Goal: Task Accomplishment & Management: Use online tool/utility

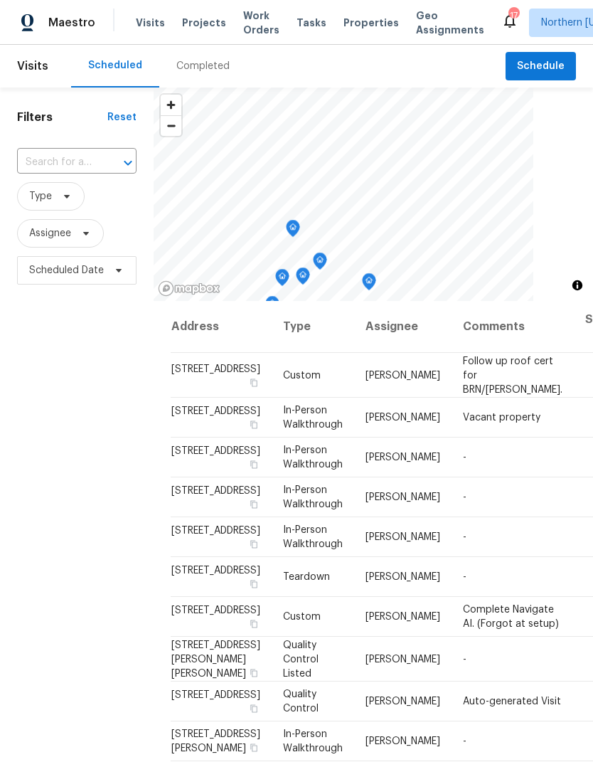
click at [360, 16] on span "Properties" at bounding box center [370, 23] width 55 height 14
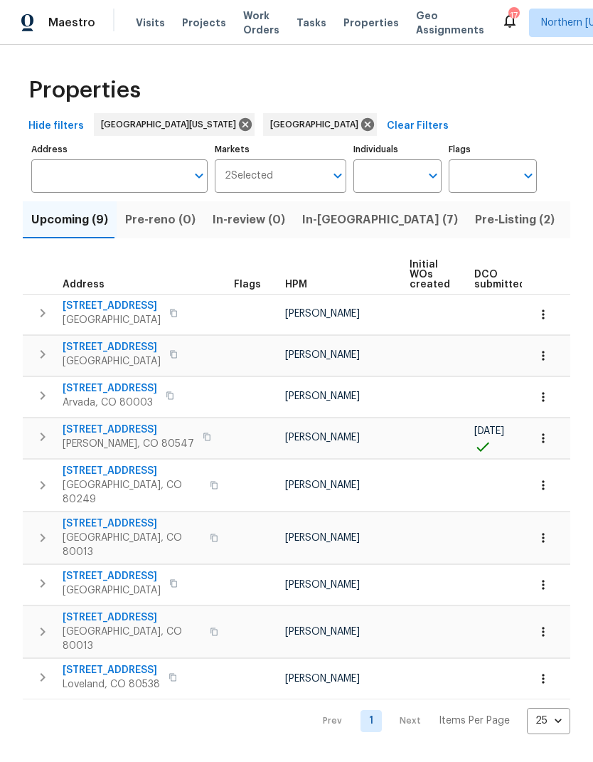
click at [136, 28] on span "Visits" at bounding box center [150, 23] width 29 height 14
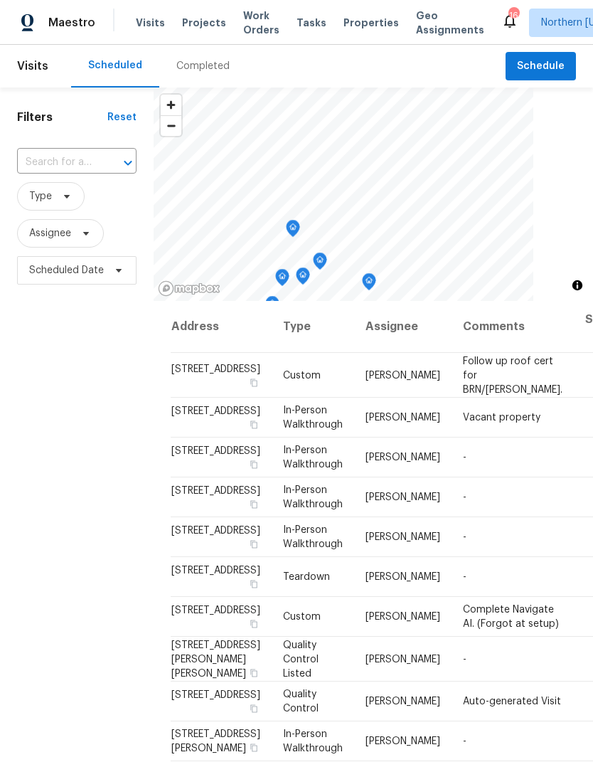
click at [45, 155] on input "text" at bounding box center [57, 162] width 80 height 22
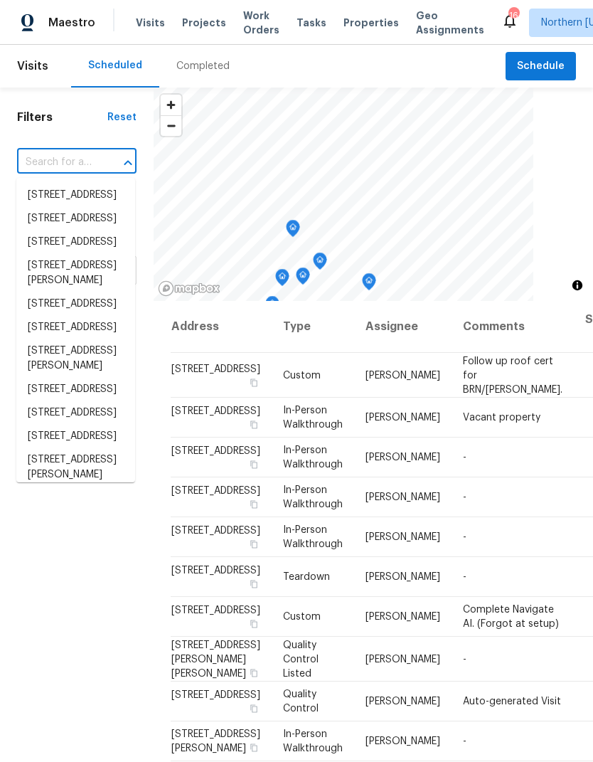
click at [37, 168] on input "text" at bounding box center [57, 162] width 80 height 22
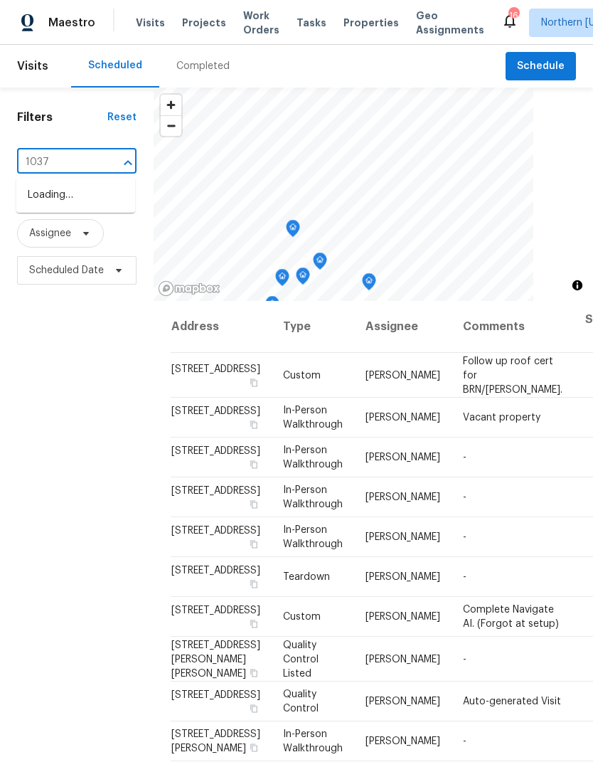
type input "10371"
click at [50, 207] on li "[STREET_ADDRESS]" at bounding box center [75, 194] width 119 height 23
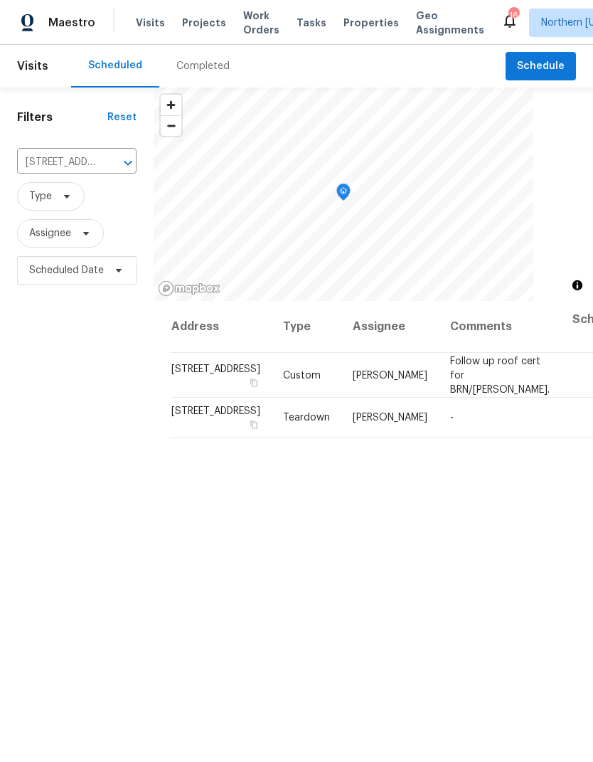
click at [453, 590] on div "Address Type Assignee Comments Scheduled Date ↑ [STREET_ADDRESS] Custom [PERSON…" at bounding box center [373, 605] width 439 height 609
click at [0, 0] on icon at bounding box center [0, 0] width 0 height 0
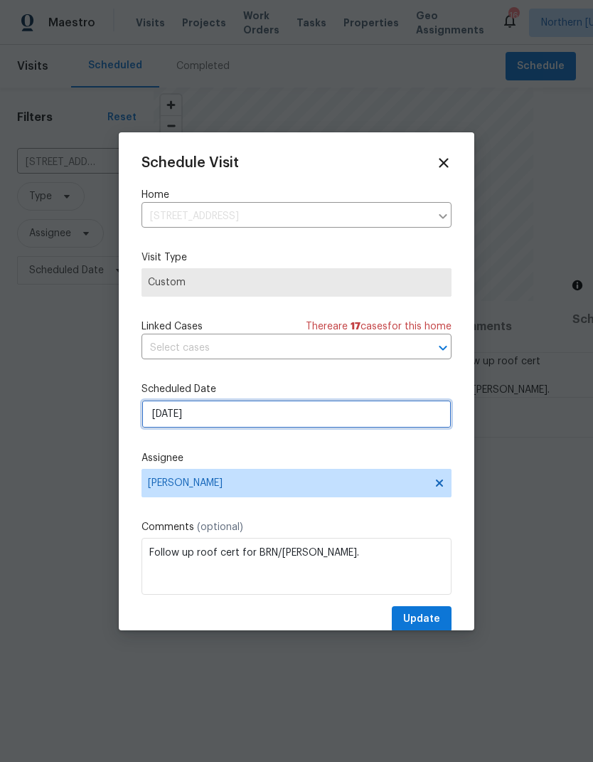
click at [177, 423] on input "[DATE]" at bounding box center [297, 414] width 310 height 28
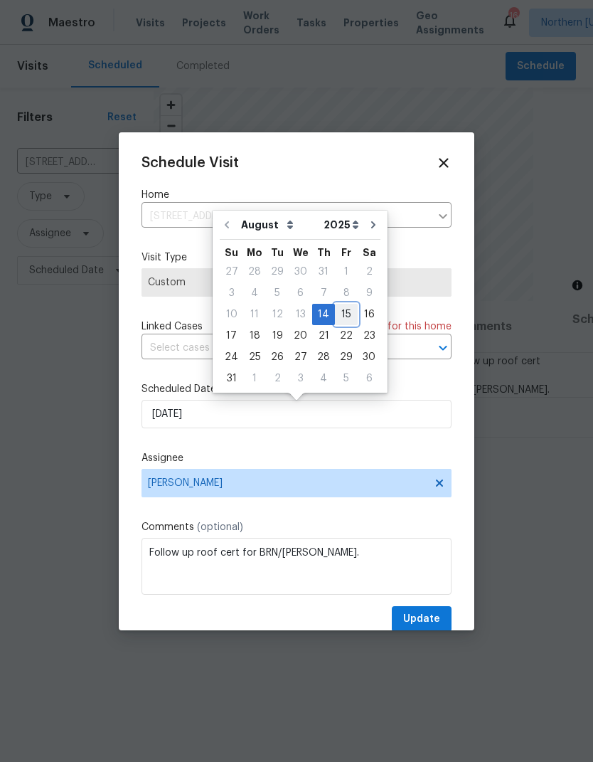
click at [344, 314] on div "15" at bounding box center [346, 314] width 23 height 20
type input "[DATE]"
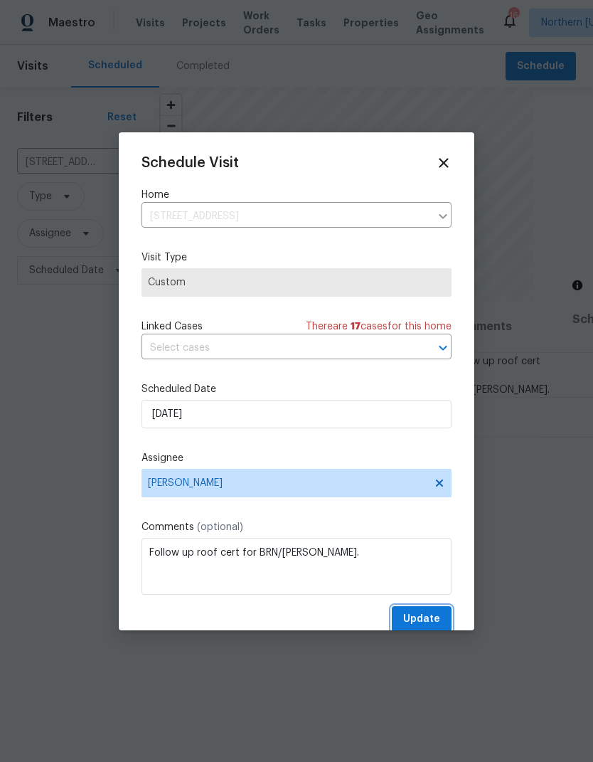
click at [423, 612] on button "Update" at bounding box center [422, 619] width 60 height 26
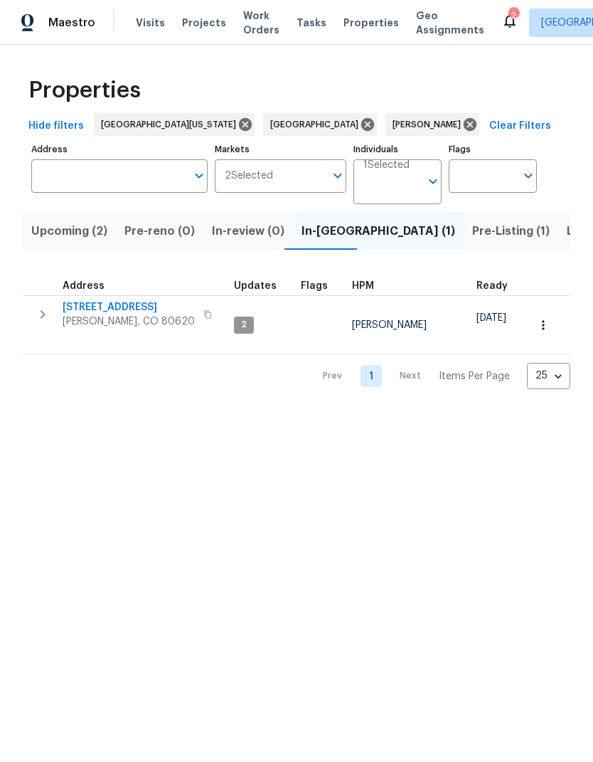
click at [567, 235] on span "Listed (19)" at bounding box center [596, 231] width 59 height 20
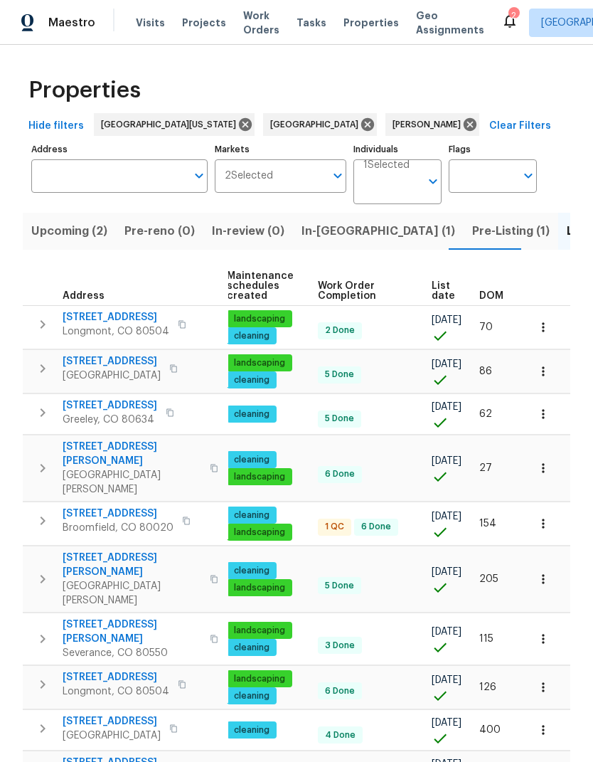
scroll to position [0, 183]
click at [432, 295] on span "List date" at bounding box center [443, 291] width 23 height 20
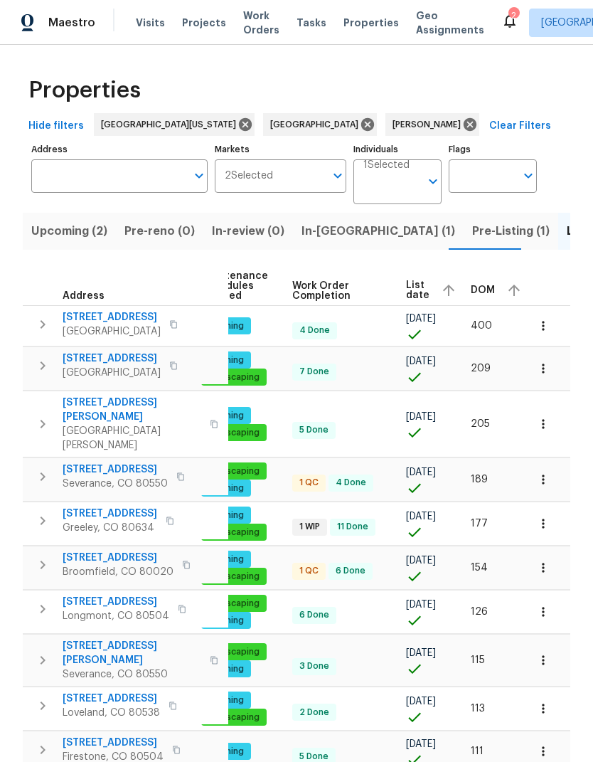
scroll to position [0, 208]
click at [417, 292] on span "List date" at bounding box center [418, 290] width 23 height 20
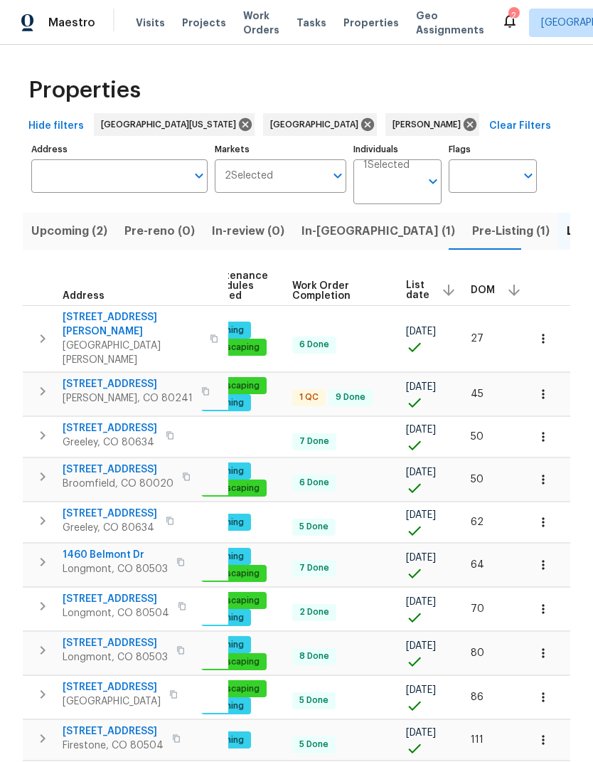
scroll to position [0, 208]
click at [415, 289] on span "List date" at bounding box center [418, 290] width 23 height 20
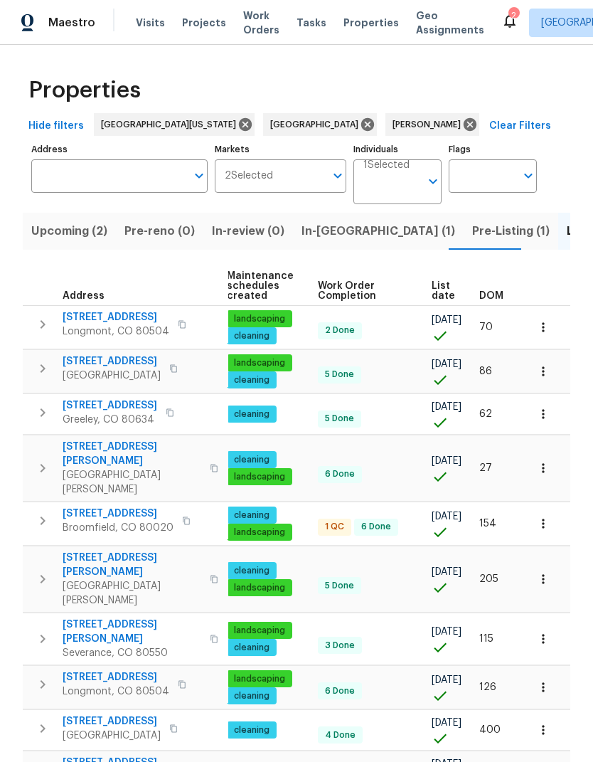
scroll to position [0, 183]
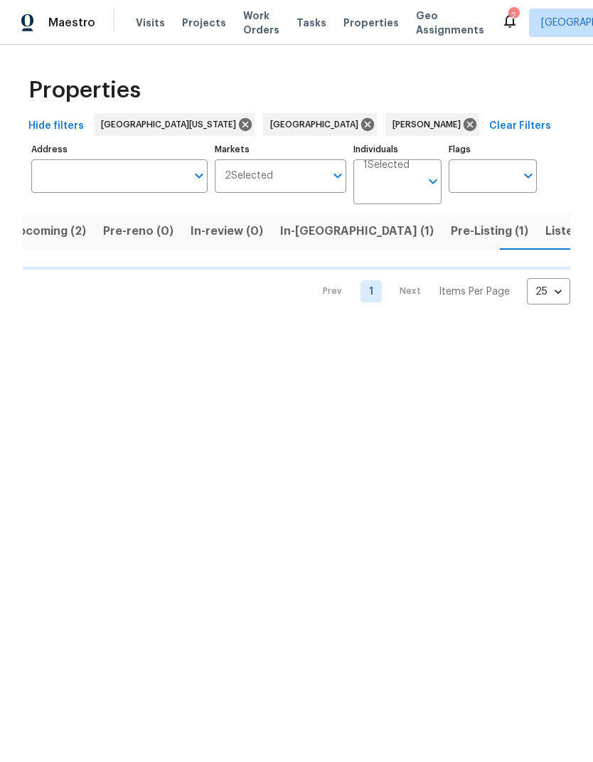
scroll to position [0, 21]
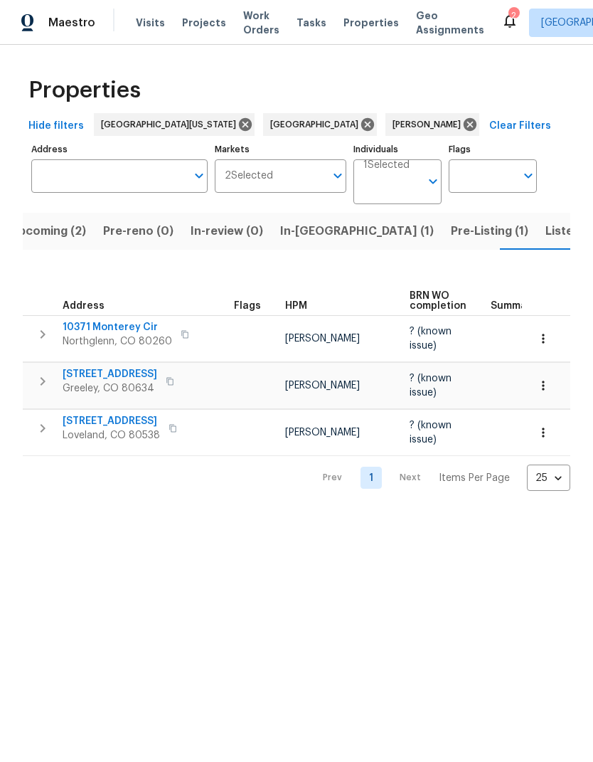
click at [545, 233] on span "Listed (19)" at bounding box center [574, 231] width 59 height 20
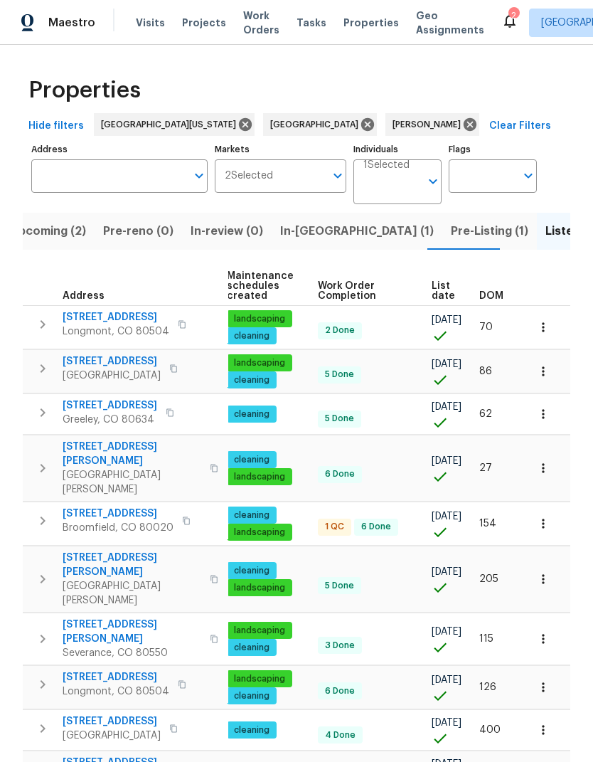
scroll to position [0, 183]
click at [444, 297] on span "List date" at bounding box center [443, 291] width 23 height 20
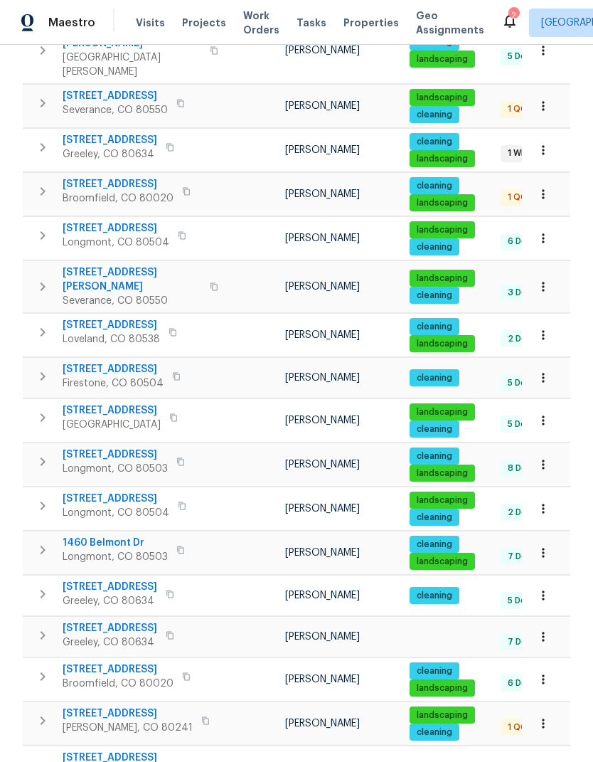
scroll to position [55, 0]
click at [106, 706] on span "12238 Monroe Dr" at bounding box center [128, 713] width 130 height 14
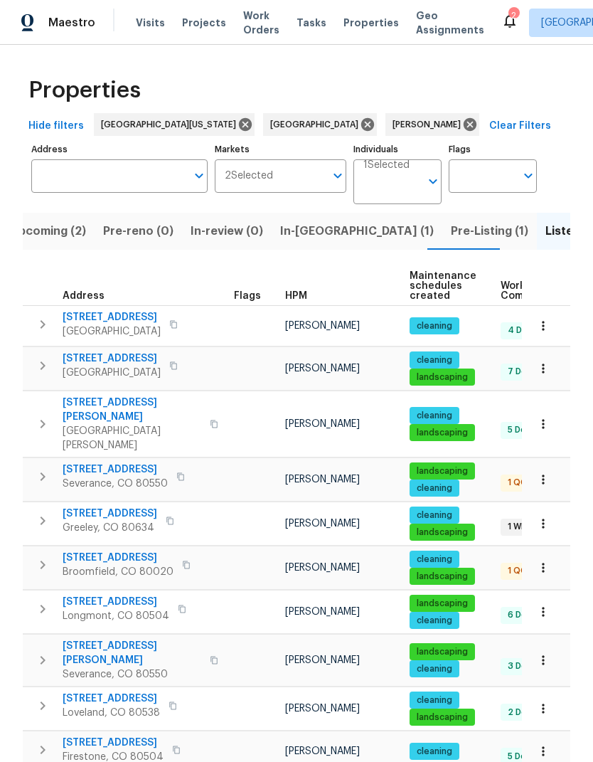
scroll to position [0, 0]
click at [304, 221] on span "In-reno (1)" at bounding box center [357, 231] width 154 height 20
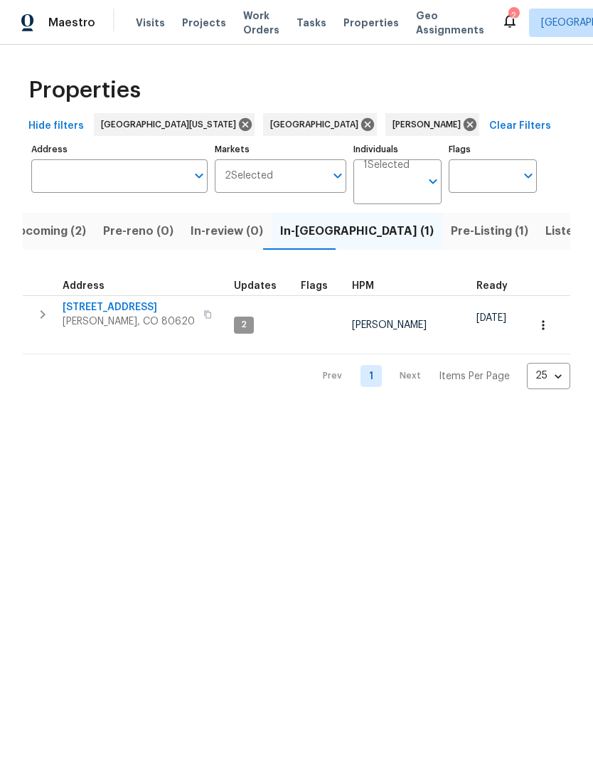
click at [90, 302] on span "3217 Birney Ct" at bounding box center [129, 307] width 132 height 14
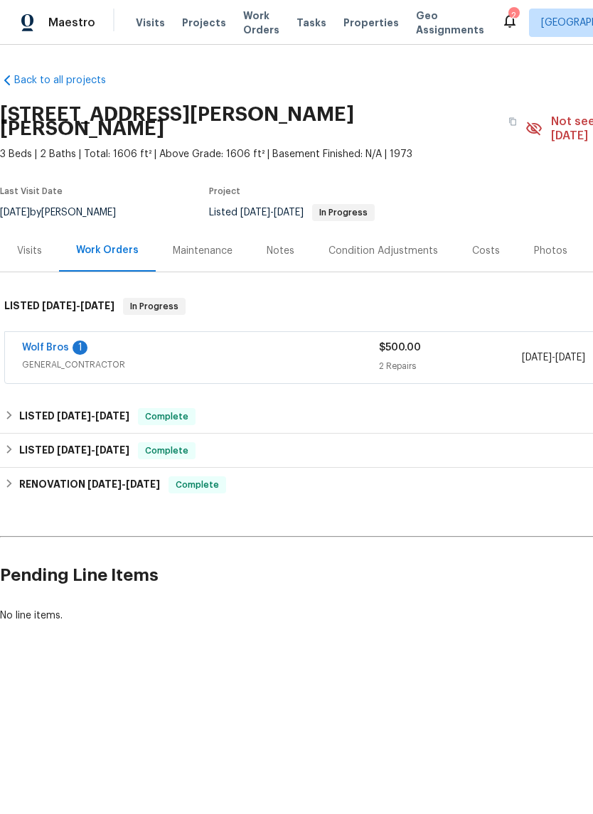
click at [54, 343] on link "Wolf Bros" at bounding box center [45, 348] width 47 height 10
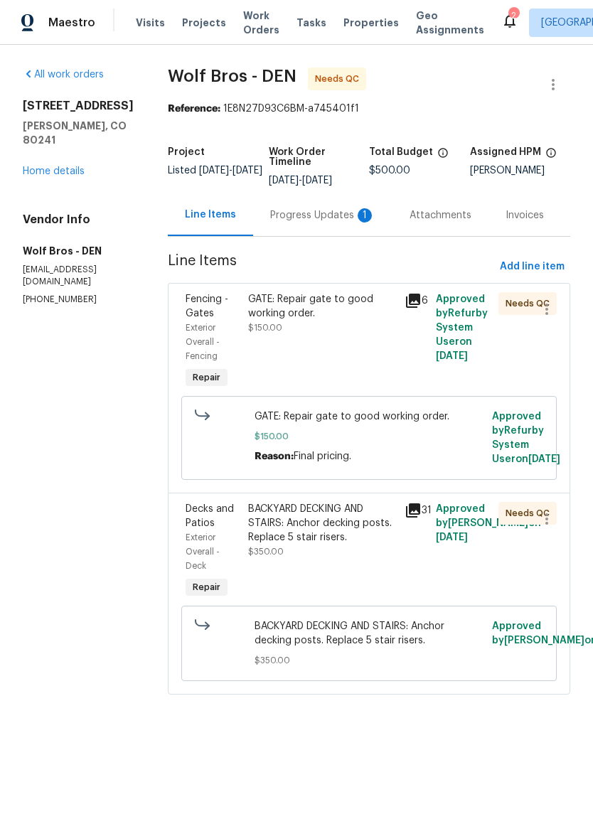
click at [290, 203] on div "Progress Updates 1" at bounding box center [322, 215] width 139 height 42
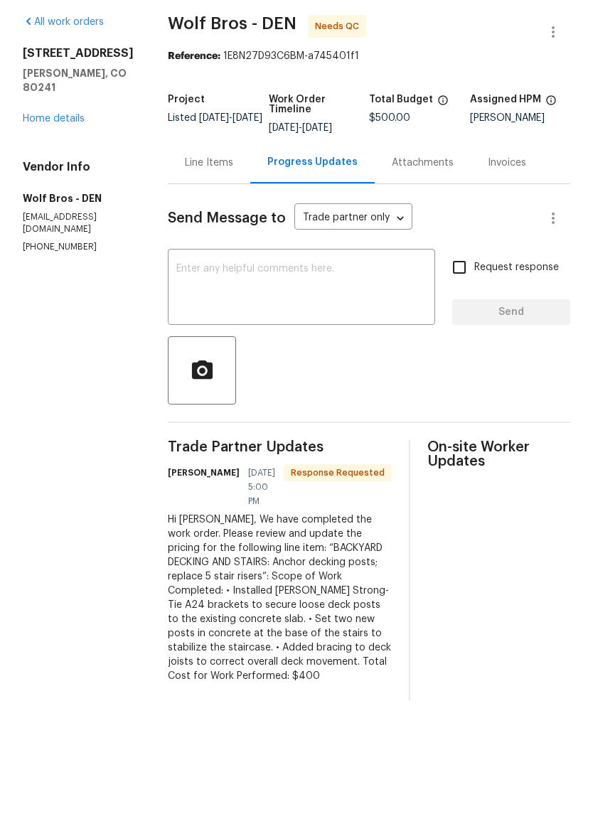
click at [206, 208] on div "Line Items" at bounding box center [209, 215] width 48 height 14
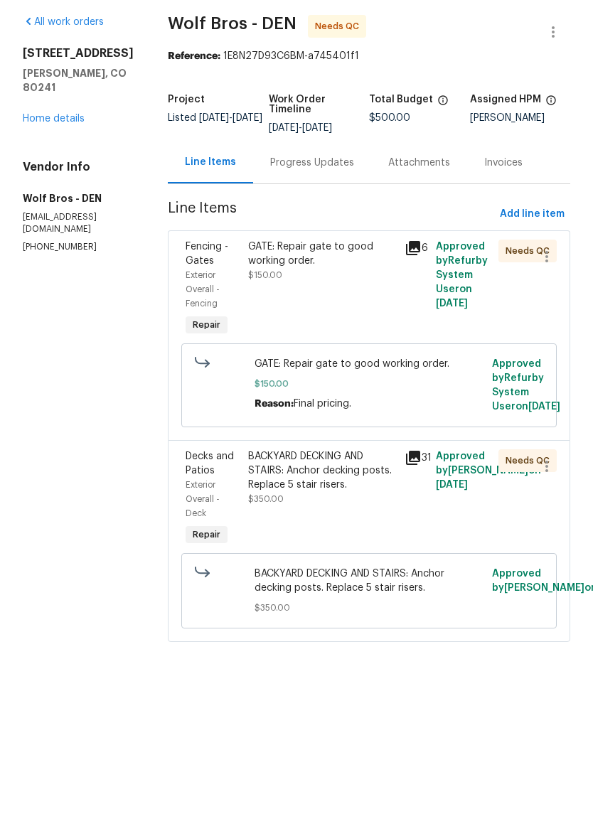
click at [329, 194] on div "Progress Updates" at bounding box center [312, 215] width 118 height 42
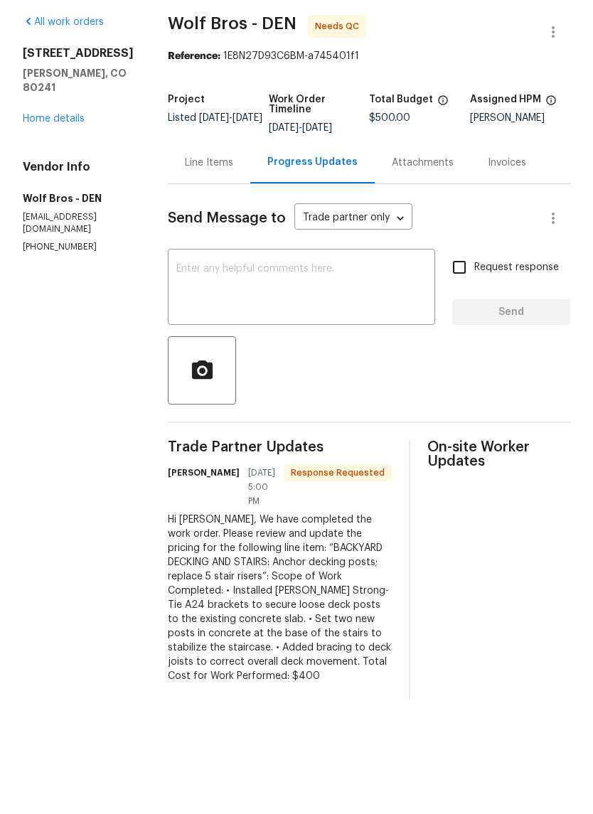
click at [411, 316] on textarea at bounding box center [301, 341] width 250 height 50
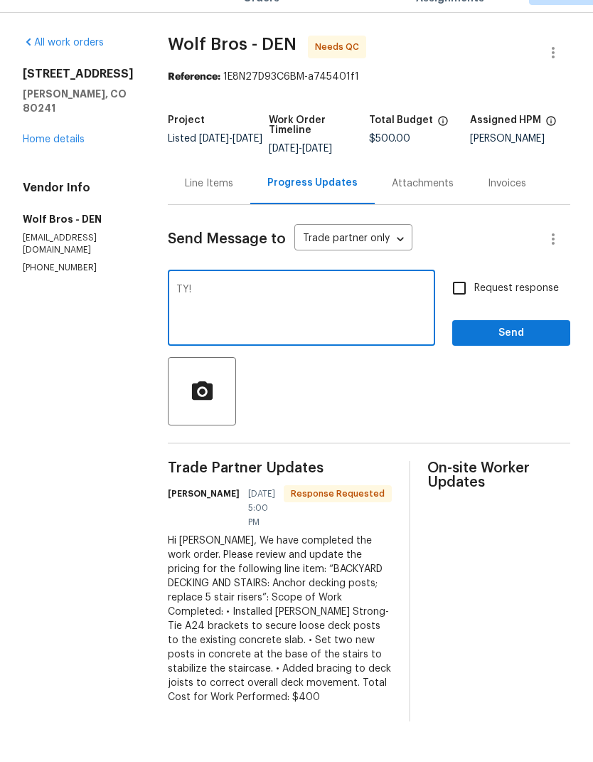
type textarea "TY!"
click at [552, 355] on div "Send Message to Trade partner only Trade partner only ​ TY! x ​ Request respons…" at bounding box center [369, 495] width 402 height 516
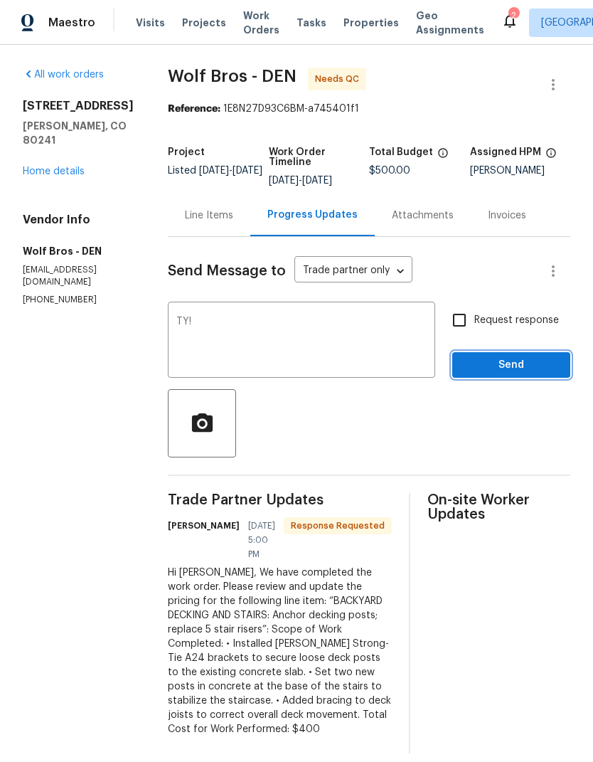
click at [535, 352] on button "Send" at bounding box center [511, 365] width 118 height 26
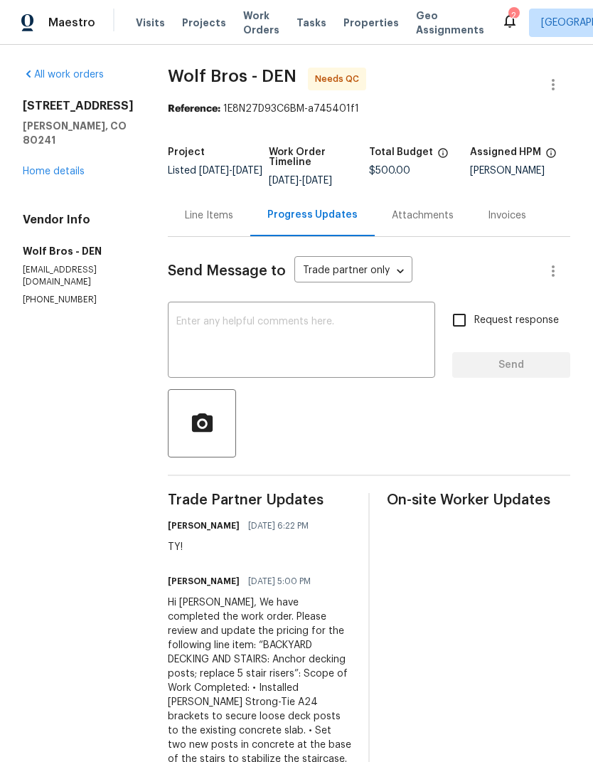
scroll to position [0, 0]
click at [35, 148] on div "12238 Monroe Dr Thornton, CO 80241 Home details" at bounding box center [78, 139] width 111 height 80
click at [52, 145] on div "12238 Monroe Dr Thornton, CO 80241 Home details" at bounding box center [78, 139] width 111 height 80
click at [60, 166] on link "Home details" at bounding box center [54, 171] width 62 height 10
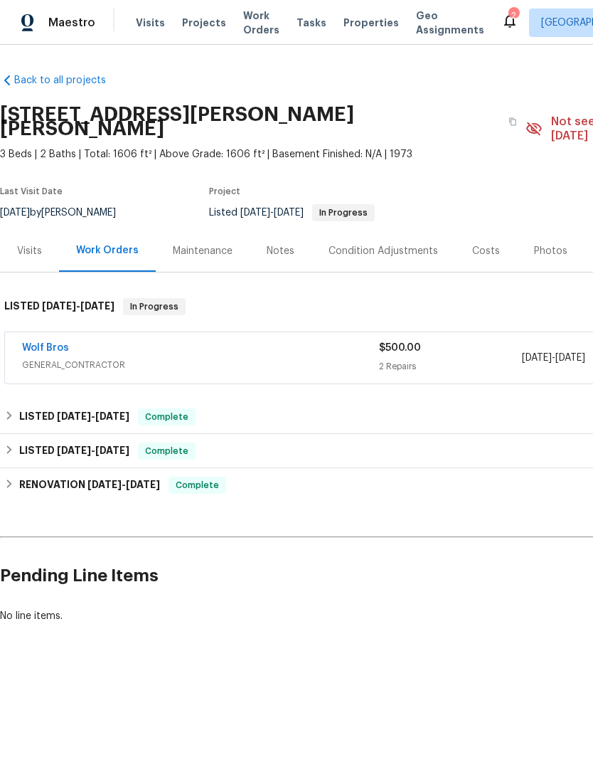
click at [44, 343] on link "Wolf Bros" at bounding box center [45, 348] width 47 height 10
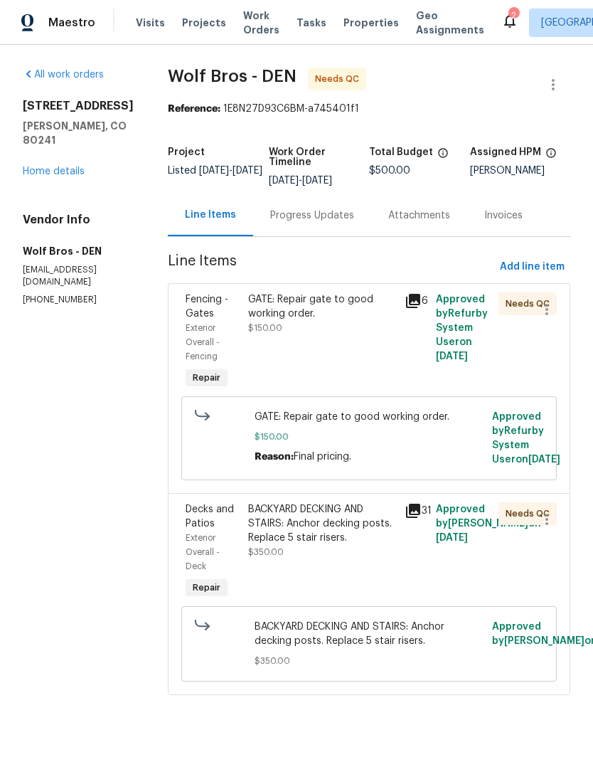
click at [372, 532] on div "BACKYARD DECKING AND STAIRS: Anchor decking posts. Replace 5 stair risers." at bounding box center [322, 523] width 148 height 43
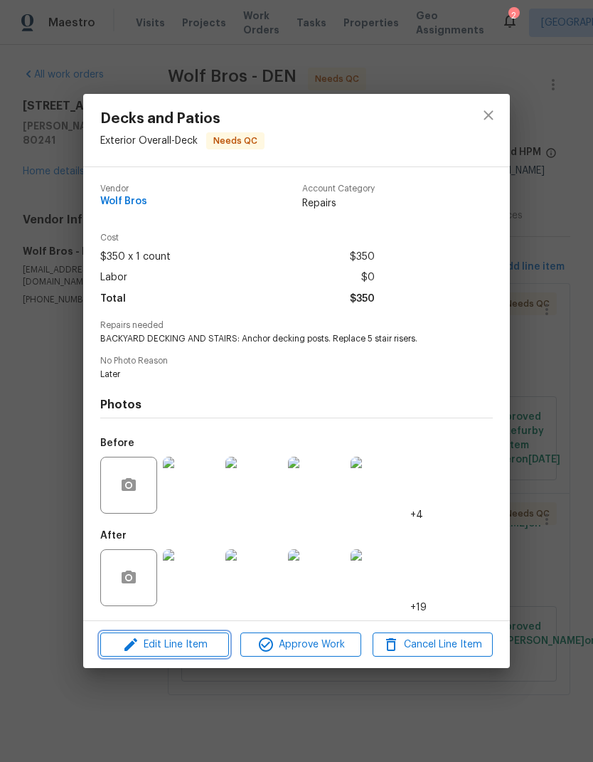
click at [152, 644] on span "Edit Line Item" at bounding box center [165, 645] width 120 height 18
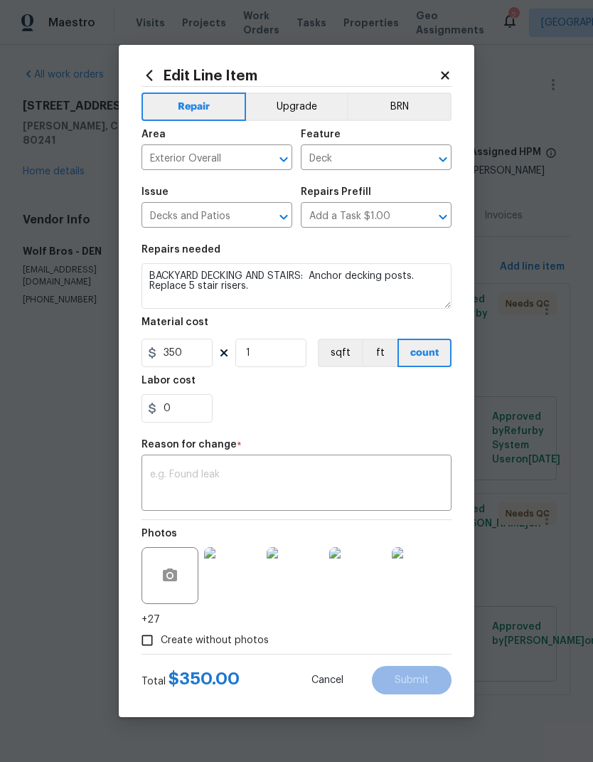
click at [417, 482] on textarea at bounding box center [296, 484] width 293 height 30
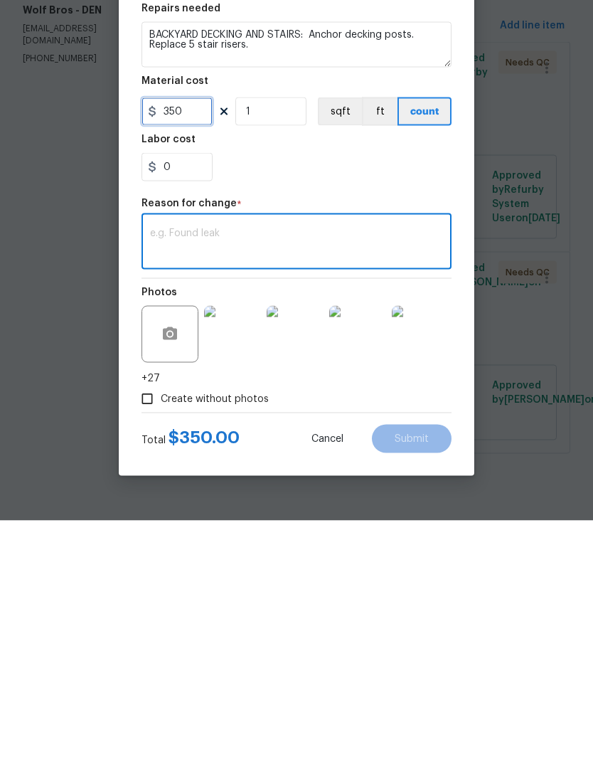
click at [159, 338] on input "350" at bounding box center [177, 352] width 71 height 28
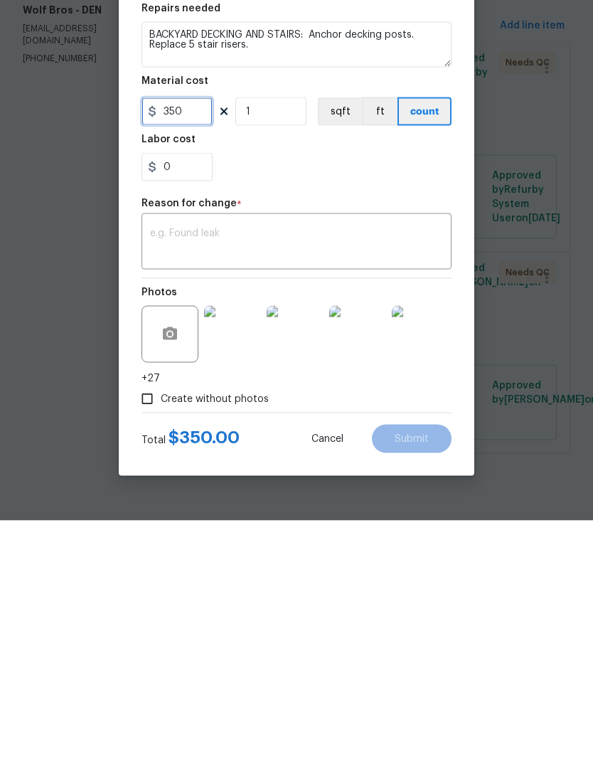
click at [161, 338] on input "350" at bounding box center [177, 352] width 71 height 28
type input "400"
click at [159, 458] on div "x ​" at bounding box center [297, 484] width 310 height 53
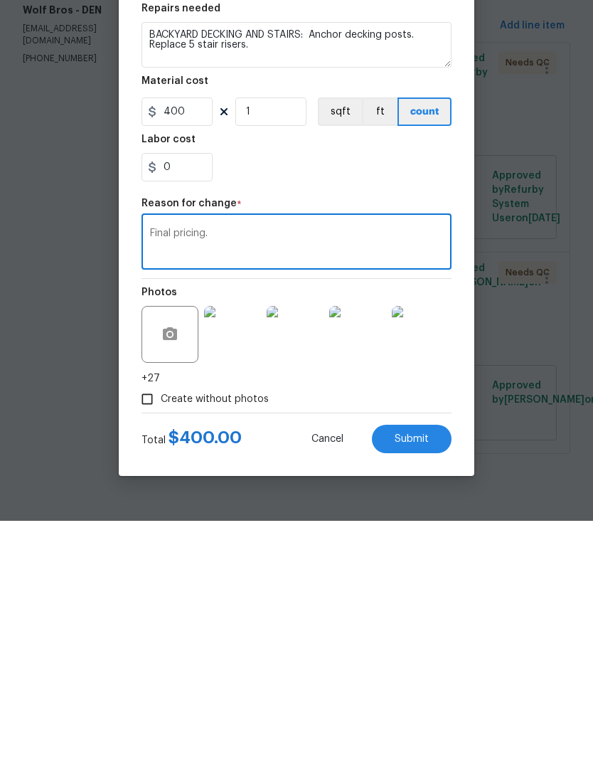
type textarea "Final pricing."
click at [452, 431] on div "Edit Line Item Repair Upgrade BRN Area Exterior Overall ​ Feature Deck ​ Issue …" at bounding box center [297, 381] width 356 height 672
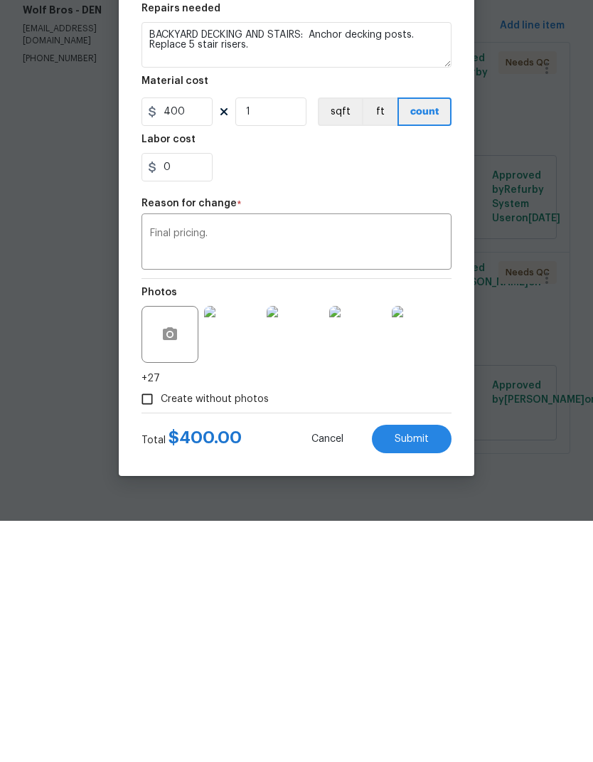
scroll to position [14, 0]
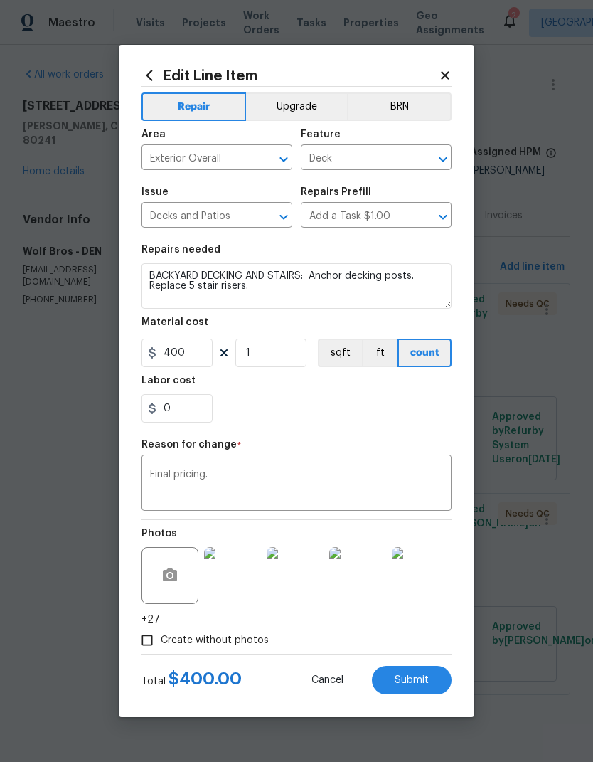
click at [451, 430] on section "Repairs needed BACKYARD DECKING AND STAIRS: Anchor decking posts. Replace 5 sta…" at bounding box center [297, 333] width 310 height 195
click at [439, 668] on button "Submit" at bounding box center [412, 680] width 80 height 28
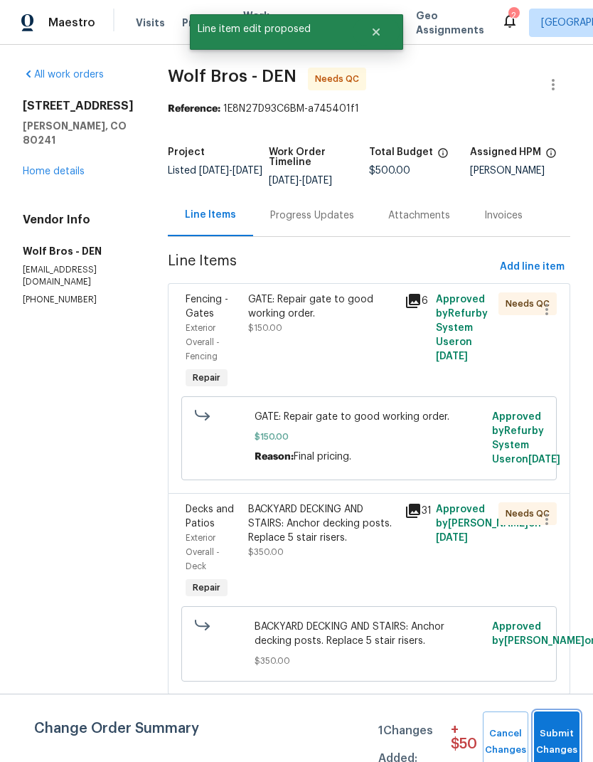
click at [553, 735] on span "Submit Changes" at bounding box center [556, 741] width 31 height 33
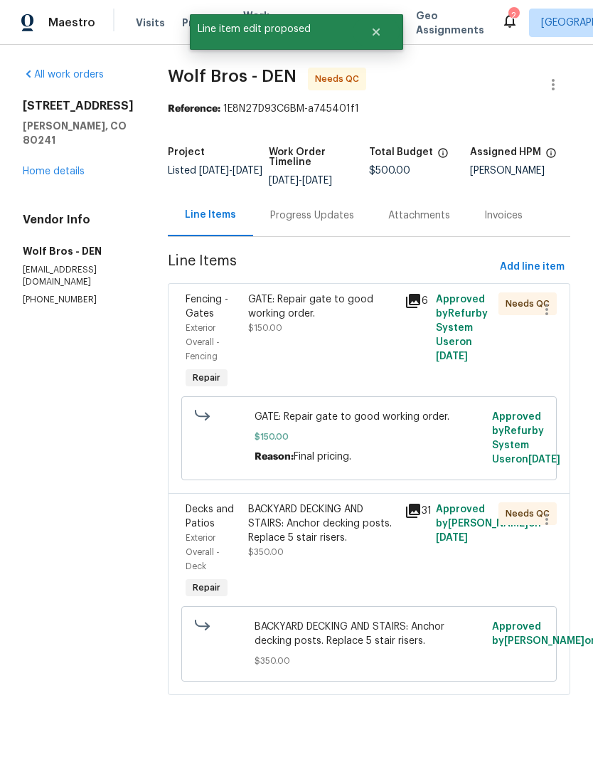
scroll to position [12, 0]
click at [50, 166] on link "Home details" at bounding box center [54, 171] width 62 height 10
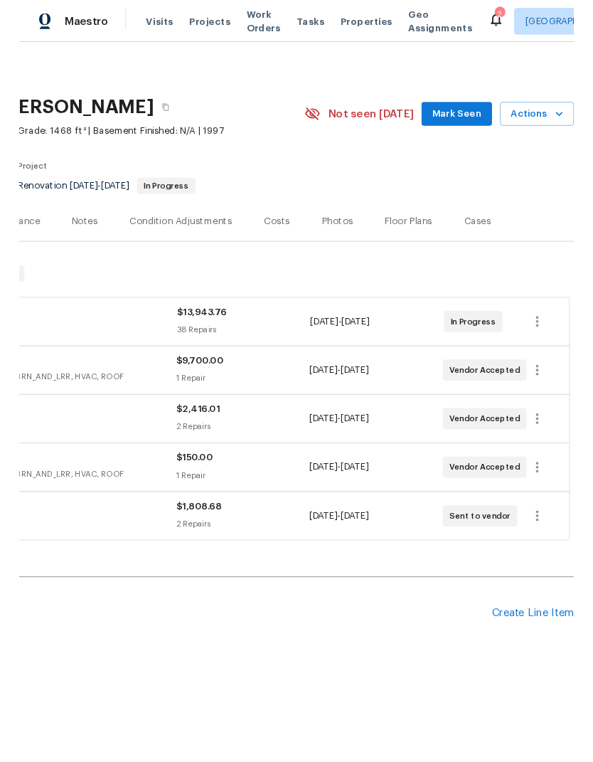
scroll to position [0, 210]
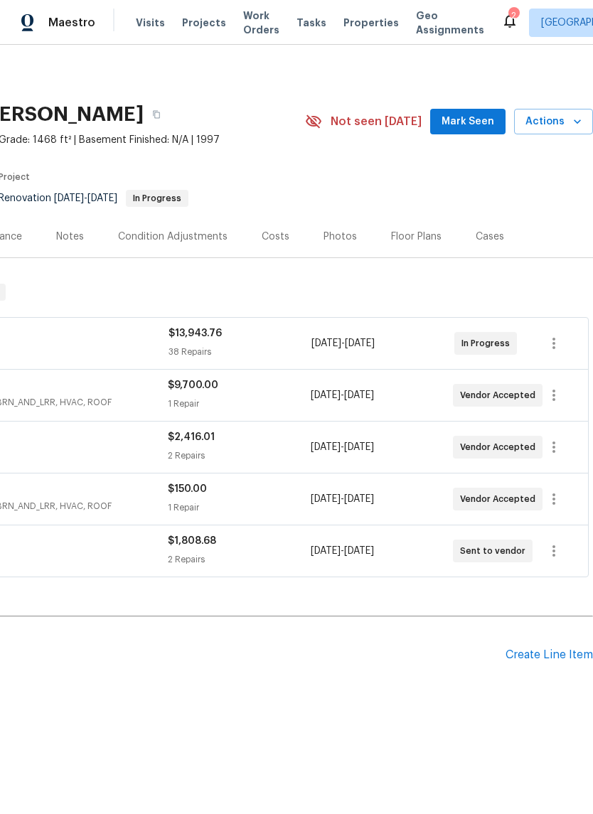
click at [563, 121] on span "Actions" at bounding box center [554, 122] width 56 height 18
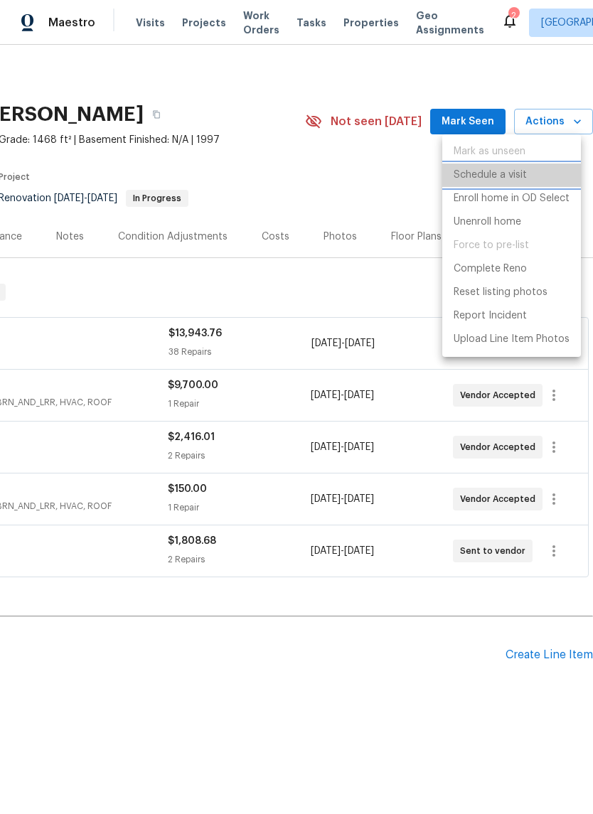
click at [540, 171] on li "Schedule a visit" at bounding box center [511, 175] width 139 height 23
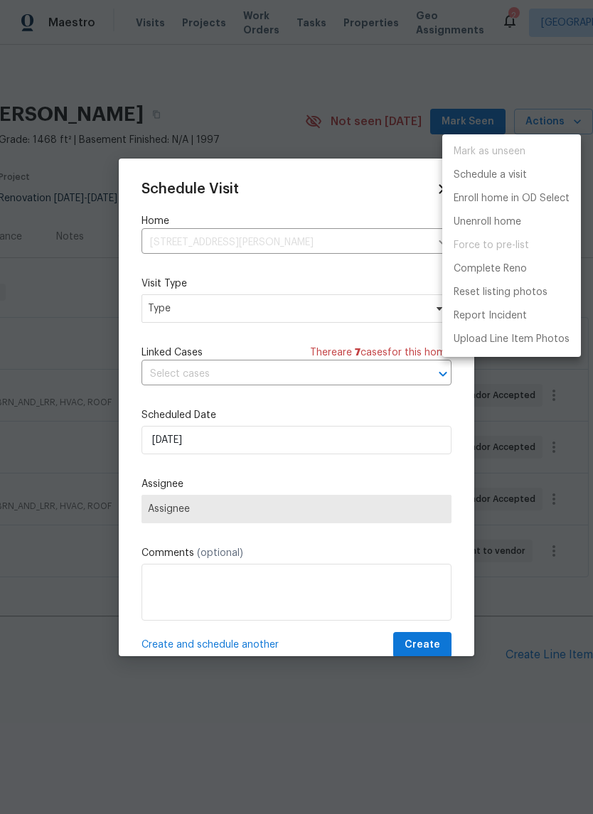
click at [170, 326] on div at bounding box center [296, 407] width 593 height 814
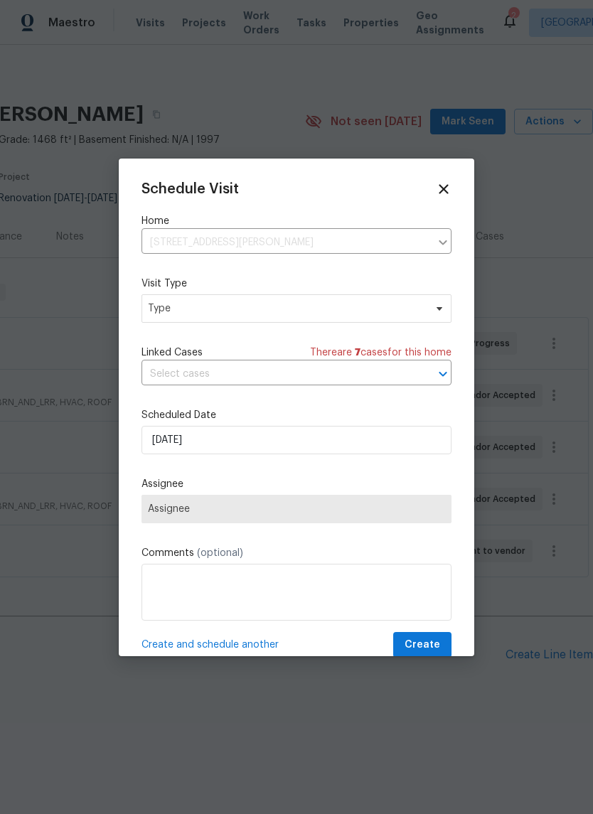
click at [169, 325] on div "Mark as unseen Schedule a visit Enroll home in OD Select Unenroll home Force to…" at bounding box center [296, 407] width 593 height 814
click at [175, 309] on span "Type" at bounding box center [286, 309] width 277 height 14
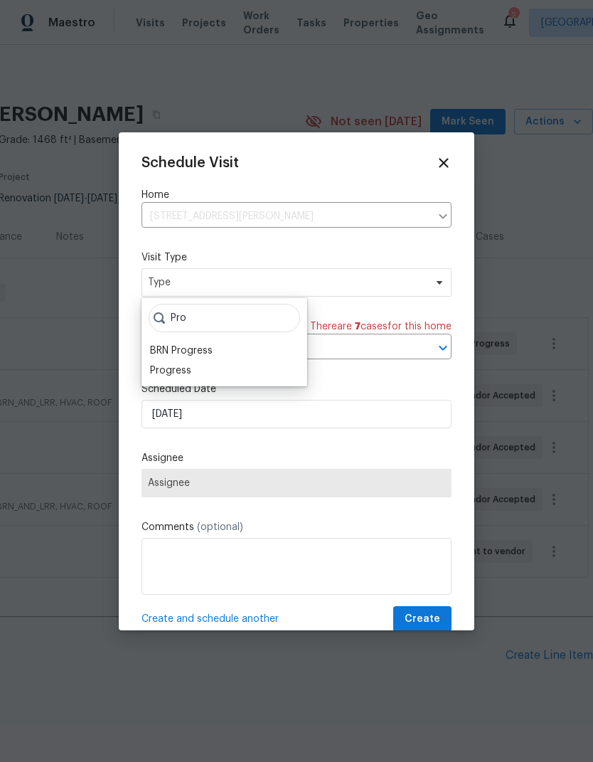
type input "Pro"
click at [284, 374] on div "Progress" at bounding box center [224, 371] width 157 height 20
click at [242, 357] on div "BRN Progress" at bounding box center [224, 351] width 157 height 20
click at [251, 370] on div "Progress" at bounding box center [224, 371] width 157 height 20
click at [166, 370] on div "Progress" at bounding box center [170, 370] width 41 height 14
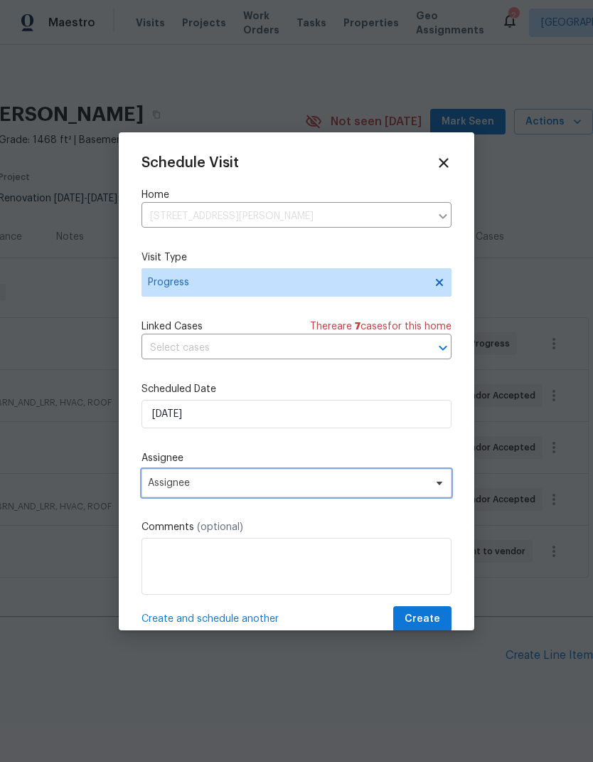
click at [166, 486] on span "Assignee" at bounding box center [287, 482] width 279 height 11
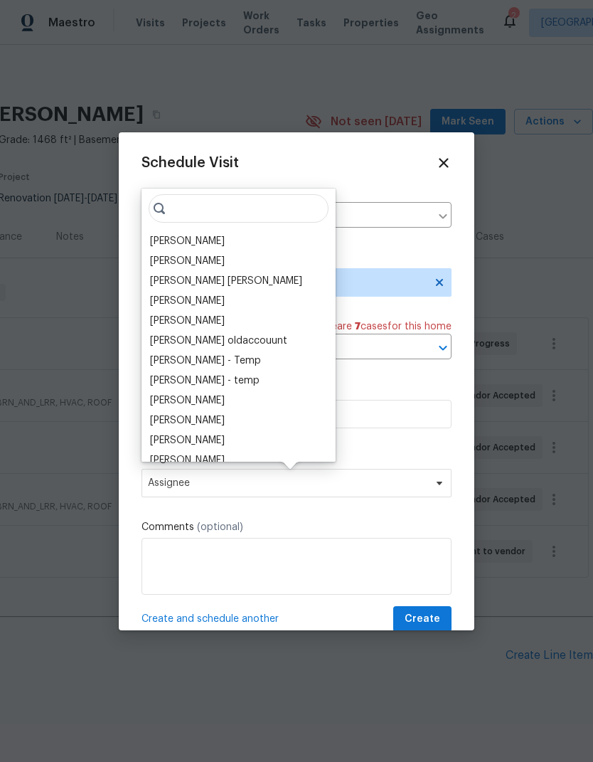
click at [148, 247] on div "[PERSON_NAME]" at bounding box center [239, 241] width 186 height 20
click at [164, 239] on div "[PERSON_NAME]" at bounding box center [187, 241] width 75 height 14
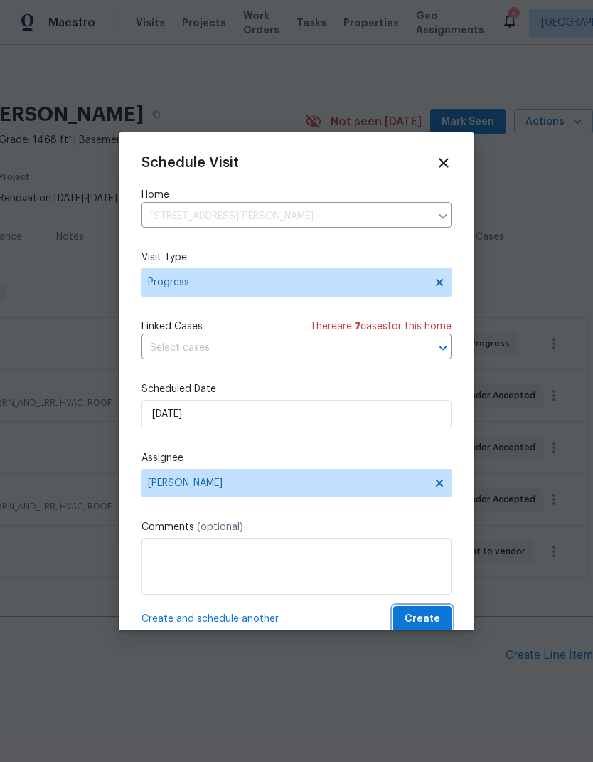
click at [431, 626] on span "Create" at bounding box center [423, 619] width 36 height 18
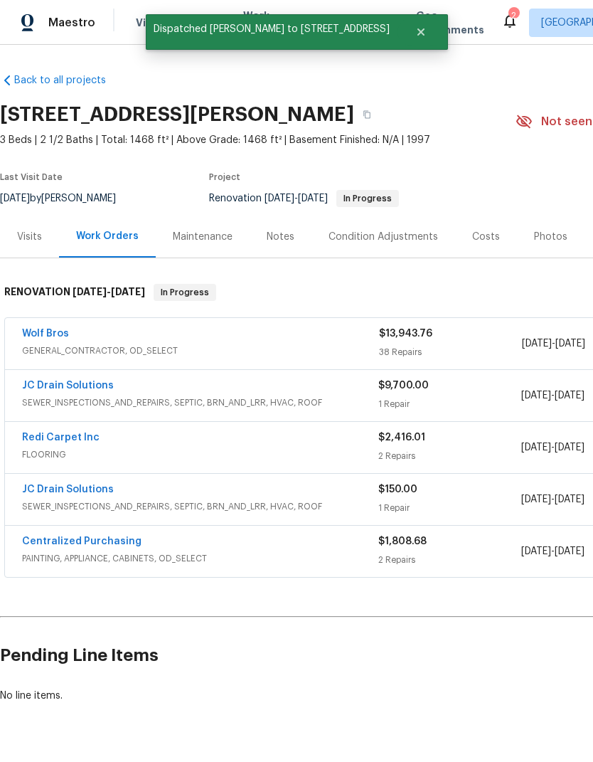
scroll to position [0, 0]
